Goal: Task Accomplishment & Management: Manage account settings

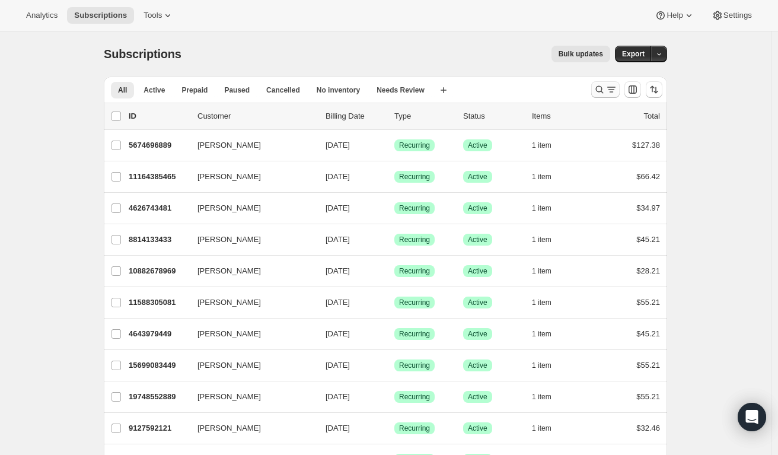
click at [613, 91] on icon "Search and filter results" at bounding box center [611, 90] width 12 height 12
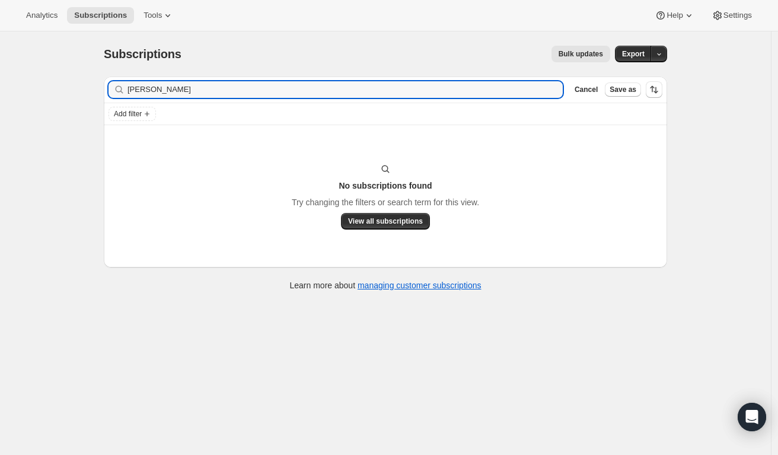
type input "[PERSON_NAME]"
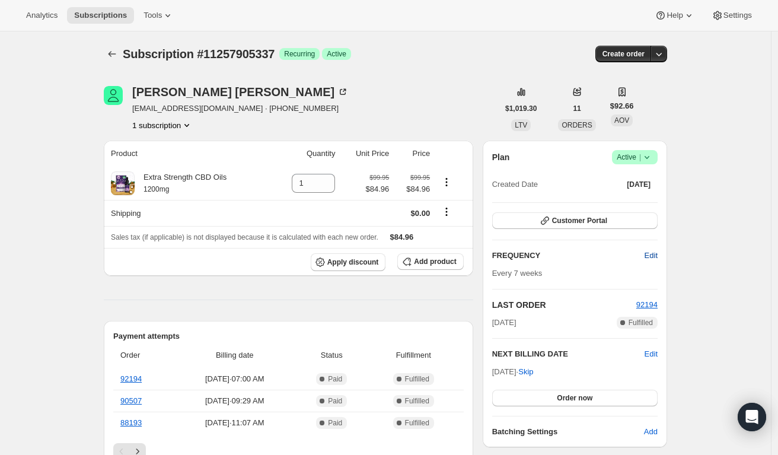
click at [654, 257] on span "Edit" at bounding box center [650, 255] width 13 height 12
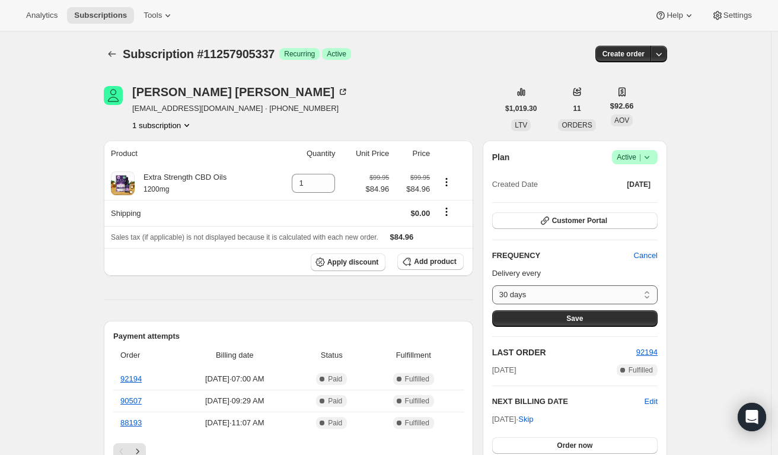
click at [539, 286] on select "30 days Custom..." at bounding box center [574, 294] width 165 height 19
click at [604, 222] on span "Customer Portal" at bounding box center [579, 220] width 55 height 9
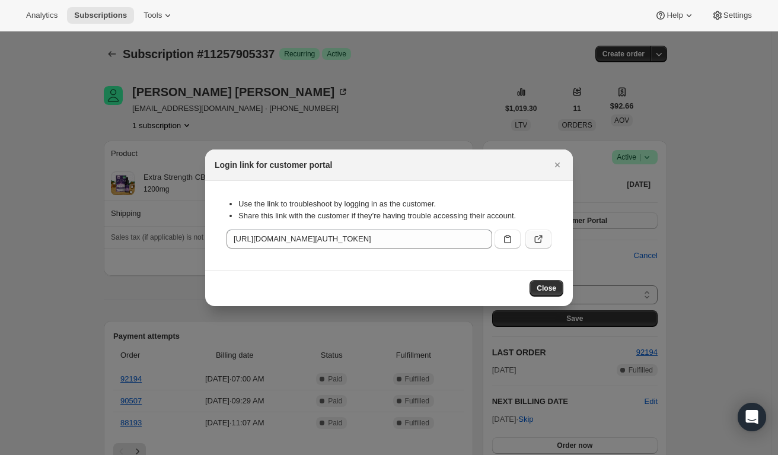
click at [533, 241] on icon ":r36:" at bounding box center [538, 239] width 12 height 12
